Goal: Task Accomplishment & Management: Manage account settings

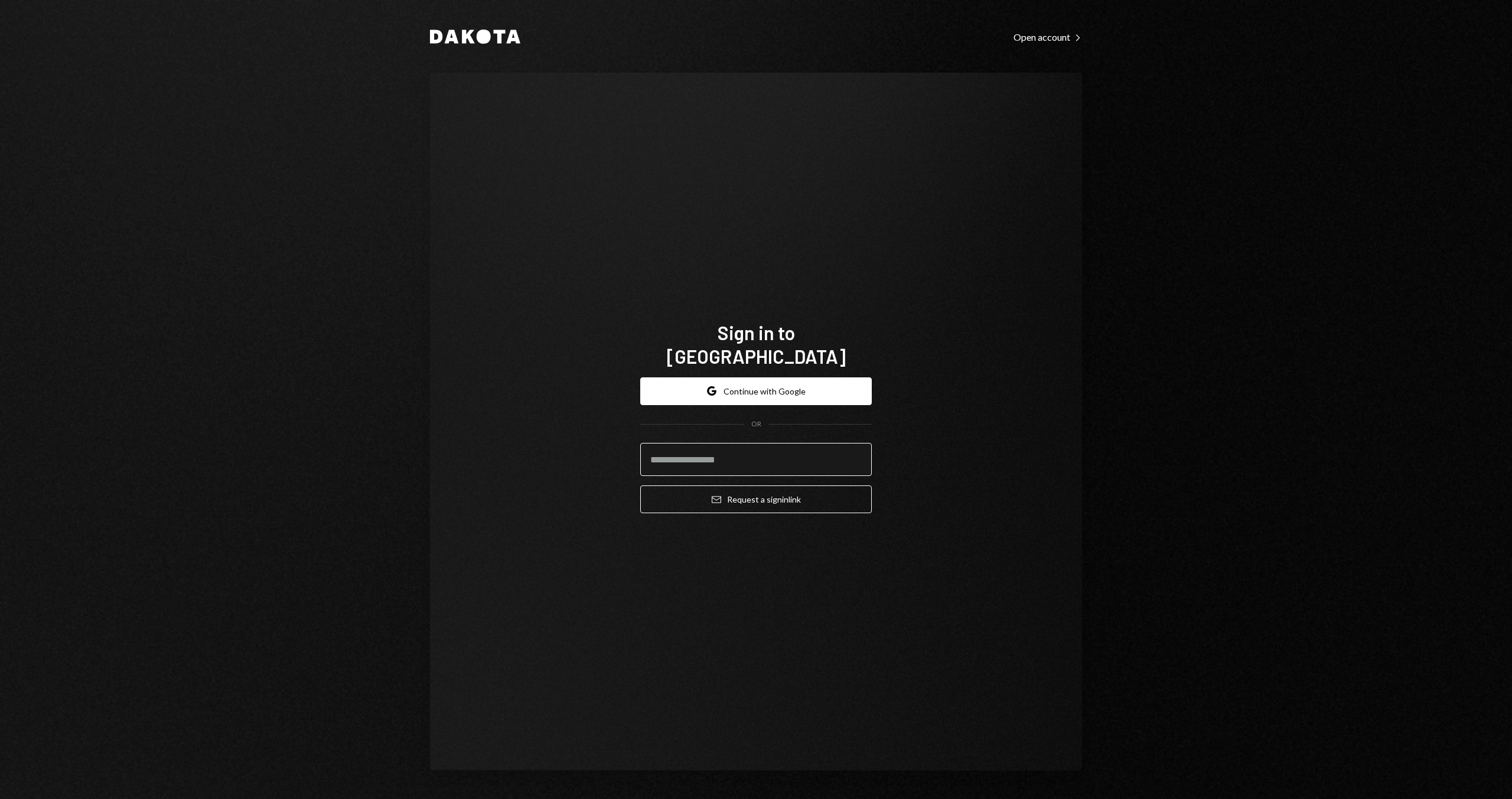
click at [744, 449] on input "email" at bounding box center [756, 459] width 231 height 33
click at [769, 379] on button "Google Continue with Google" at bounding box center [756, 391] width 231 height 28
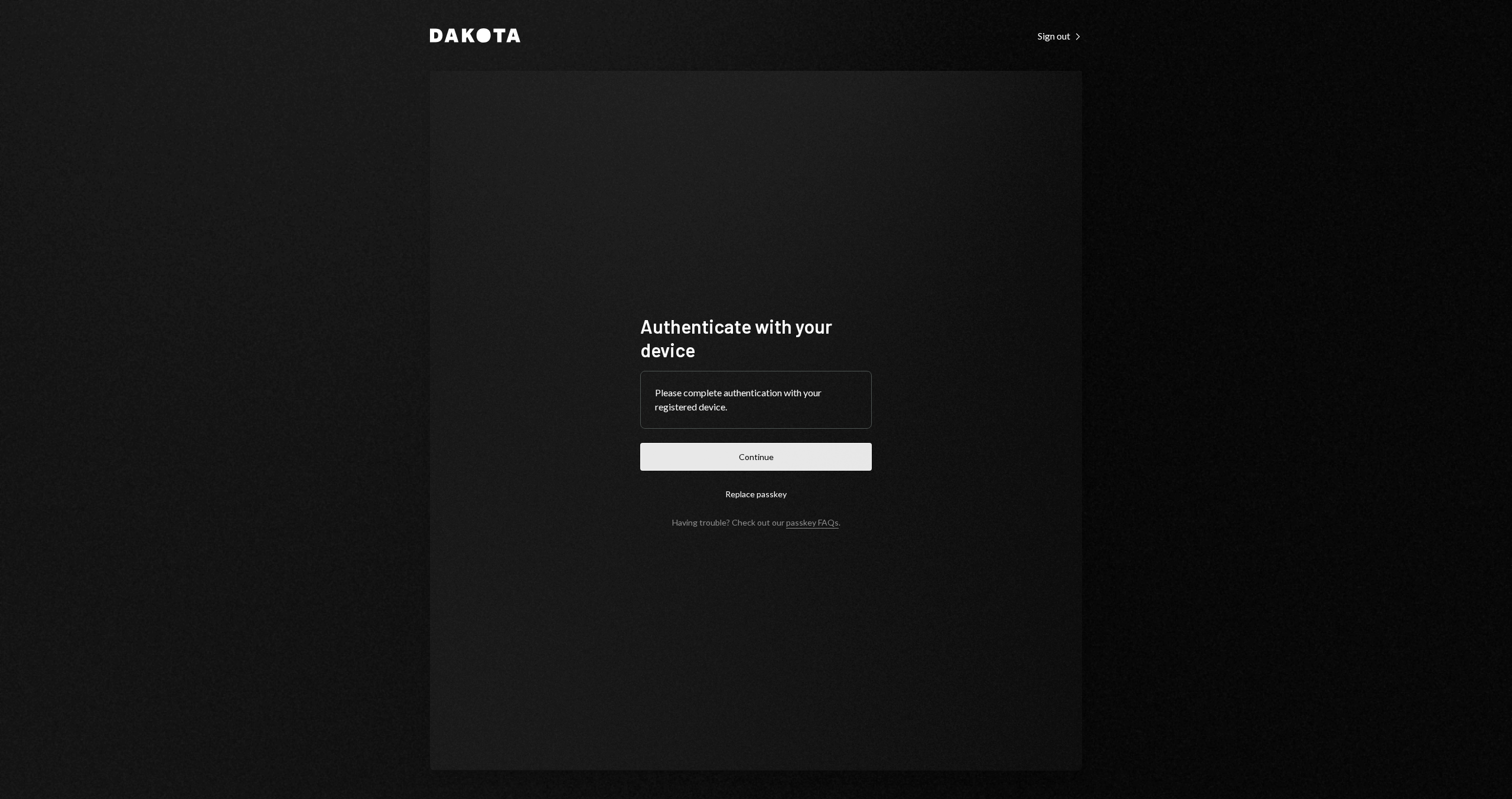
click at [786, 456] on button "Continue" at bounding box center [756, 456] width 231 height 28
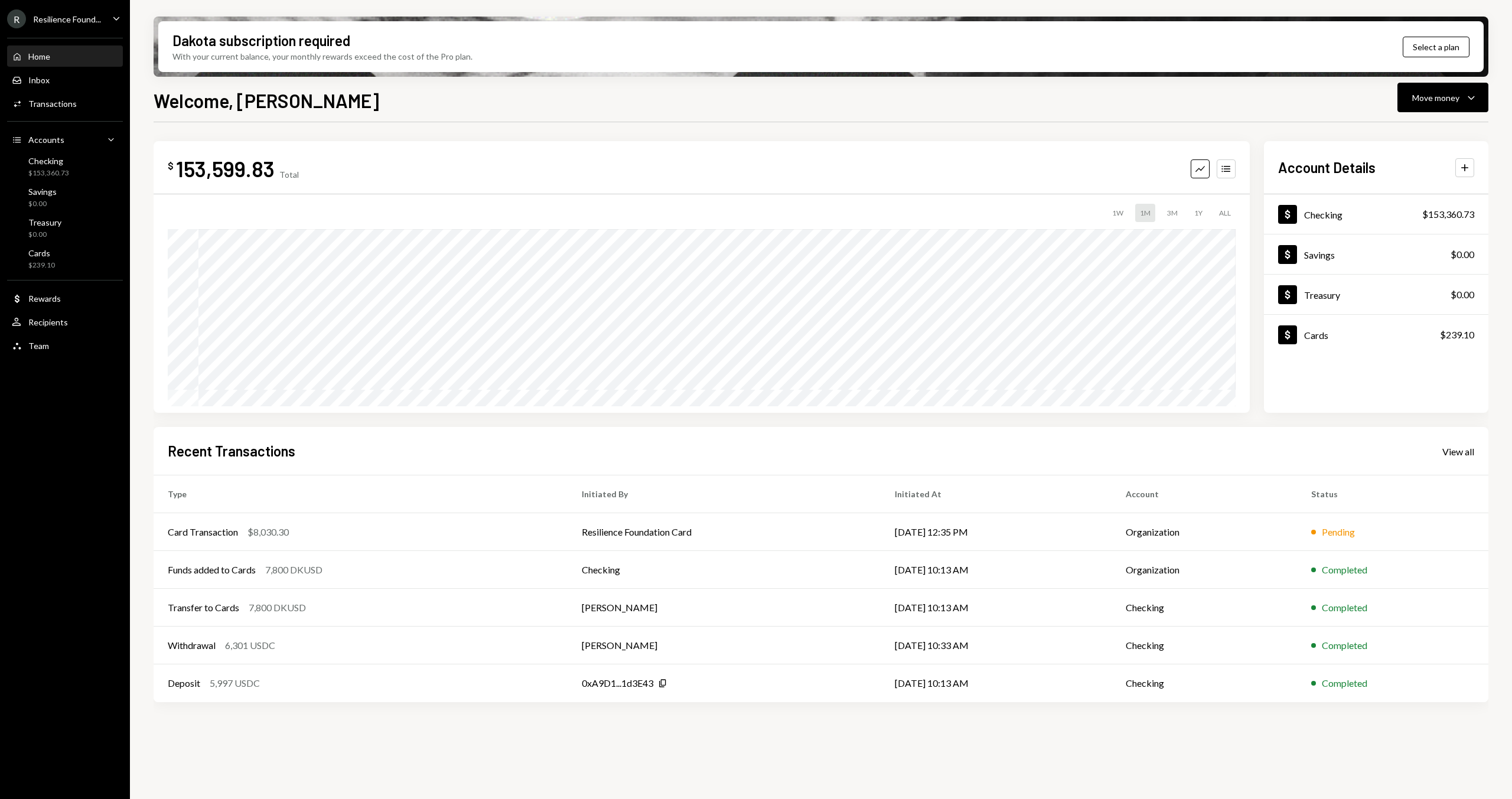
click at [56, 65] on div "Home Home" at bounding box center [65, 56] width 107 height 20
click at [1164, 213] on div "3M" at bounding box center [1172, 213] width 20 height 18
click at [60, 174] on div "$153,360.73" at bounding box center [48, 173] width 40 height 10
